Goal: Task Accomplishment & Management: Use online tool/utility

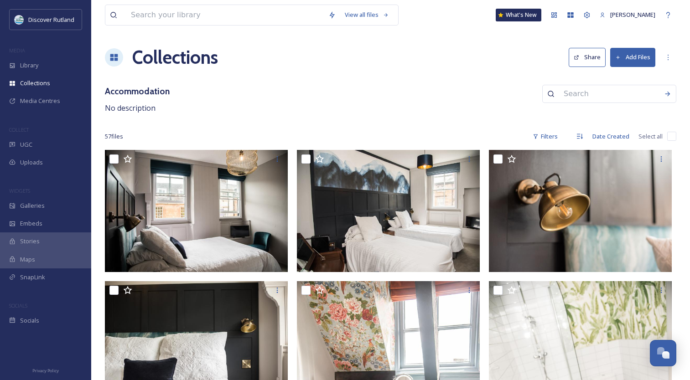
scroll to position [1500, 0]
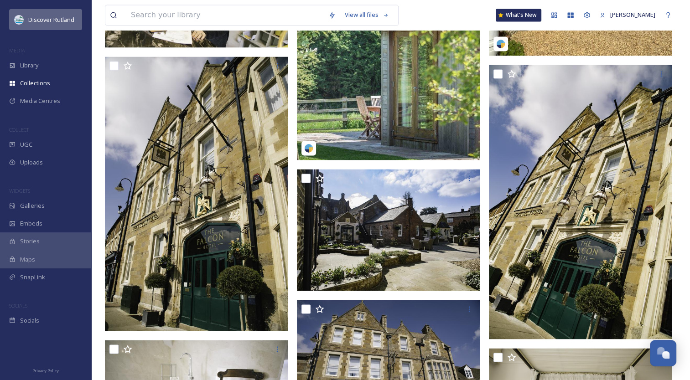
click at [23, 19] on img at bounding box center [19, 19] width 9 height 9
click at [38, 20] on span "Discover Rutland" at bounding box center [51, 19] width 46 height 8
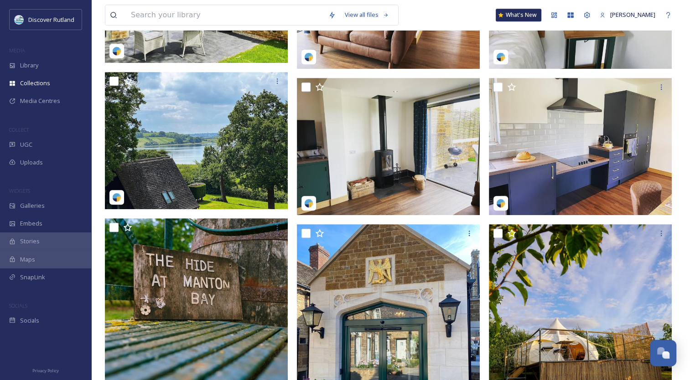
scroll to position [0, 0]
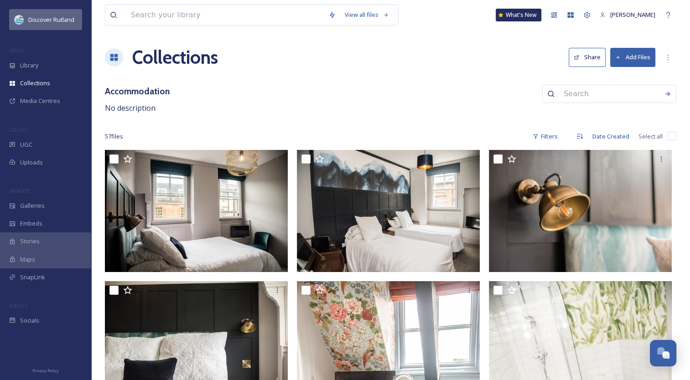
click at [40, 20] on span "Discover Rutland" at bounding box center [51, 19] width 46 height 8
click at [15, 23] on div "Discover Rutland" at bounding box center [45, 19] width 73 height 21
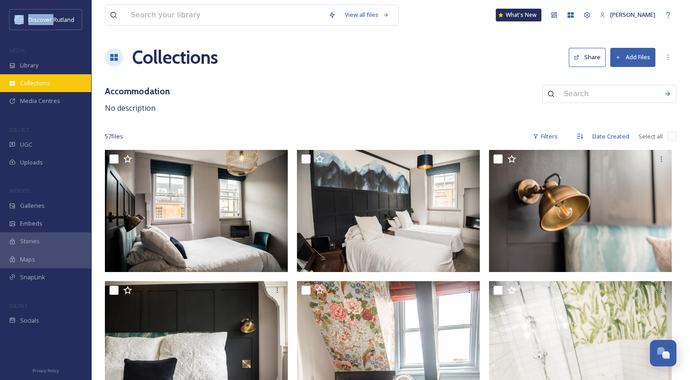
drag, startPoint x: 15, startPoint y: 23, endPoint x: 20, endPoint y: 77, distance: 53.5
click at [20, 77] on div "Collections" at bounding box center [45, 83] width 91 height 18
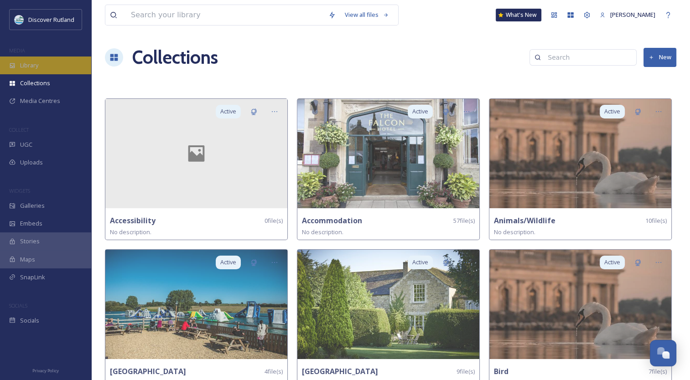
click at [38, 62] on span "Library" at bounding box center [29, 65] width 18 height 9
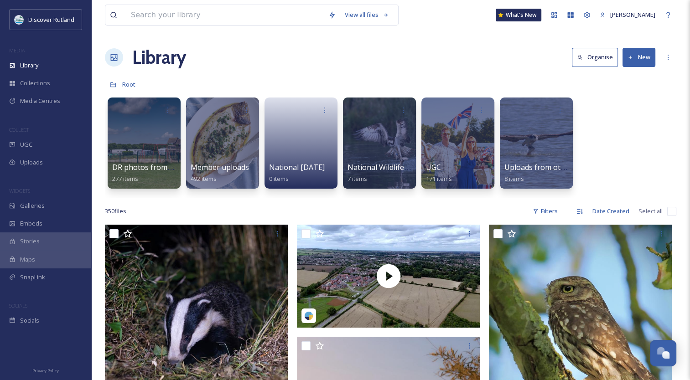
click at [641, 58] on button "New" at bounding box center [638, 57] width 33 height 19
click at [629, 115] on span "Folder" at bounding box center [627, 114] width 17 height 9
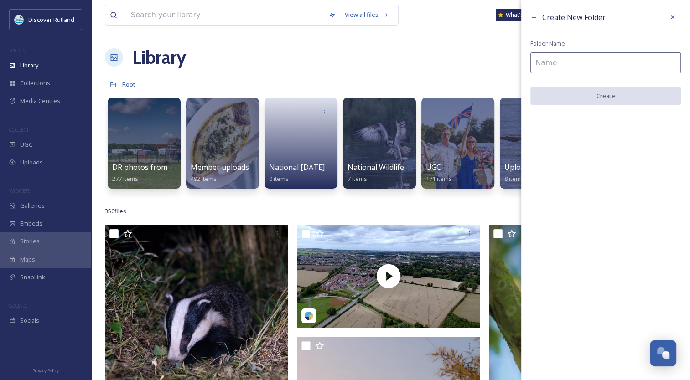
click at [583, 17] on span "Create New Folder" at bounding box center [573, 17] width 63 height 10
click at [532, 19] on icon at bounding box center [533, 17] width 7 height 7
click at [551, 64] on input at bounding box center [605, 62] width 150 height 21
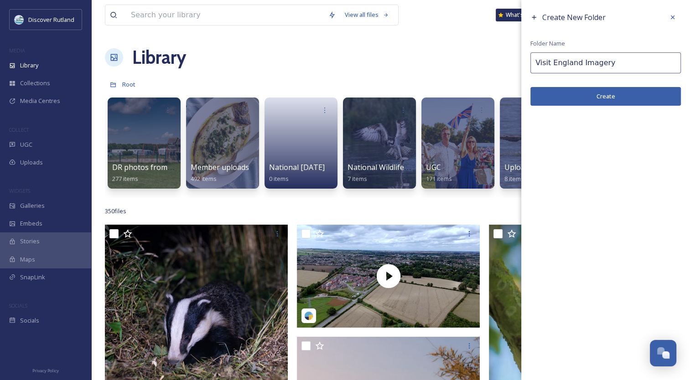
type input "Visit England Imagery"
drag, startPoint x: 576, startPoint y: 105, endPoint x: 572, endPoint y: 98, distance: 8.4
click at [572, 98] on button "Create" at bounding box center [605, 96] width 150 height 19
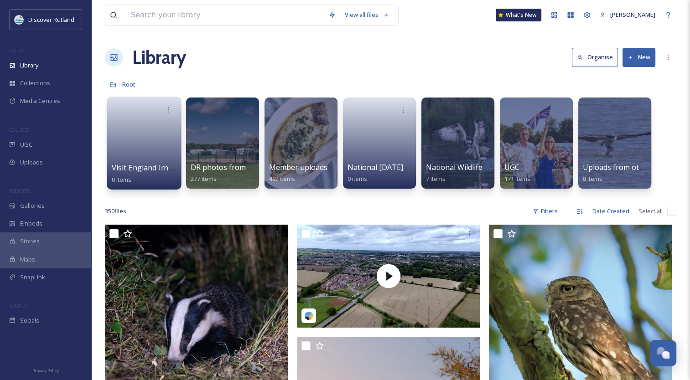
click at [124, 138] on link at bounding box center [144, 140] width 65 height 44
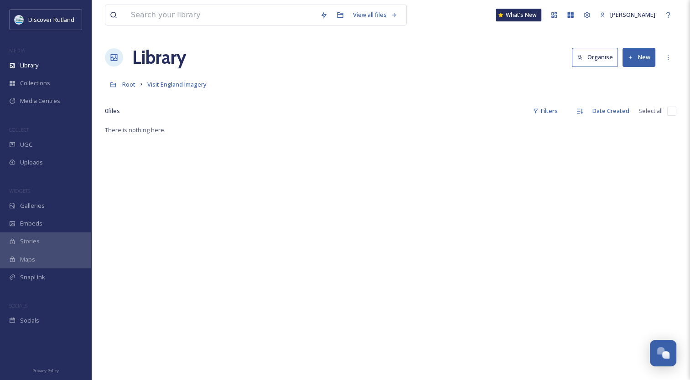
click at [633, 59] on button "New" at bounding box center [638, 57] width 33 height 19
click at [626, 98] on span ".zip Upload" at bounding box center [634, 96] width 31 height 9
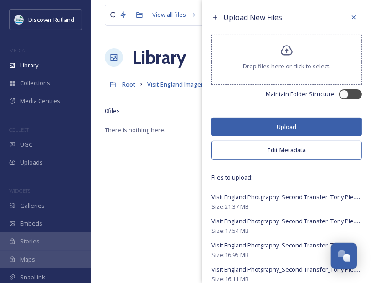
click at [280, 119] on button "Upload" at bounding box center [286, 127] width 150 height 19
